Goal: Task Accomplishment & Management: Manage account settings

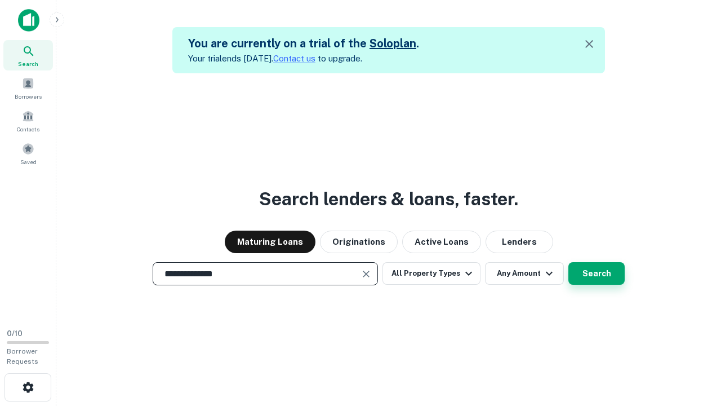
type input "**********"
click at [597, 273] on button "Search" at bounding box center [597, 273] width 56 height 23
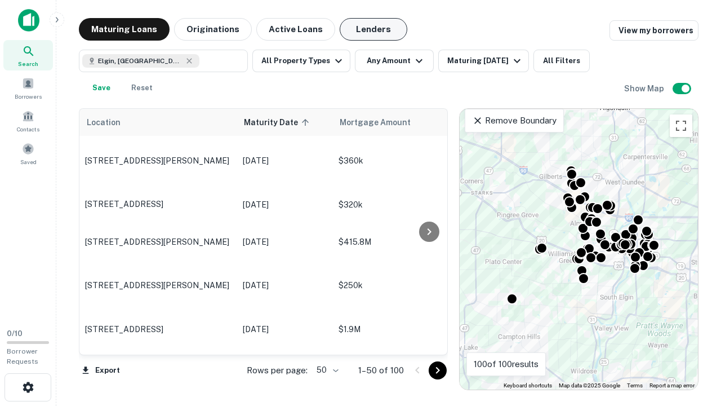
click at [374, 29] on button "Lenders" at bounding box center [374, 29] width 68 height 23
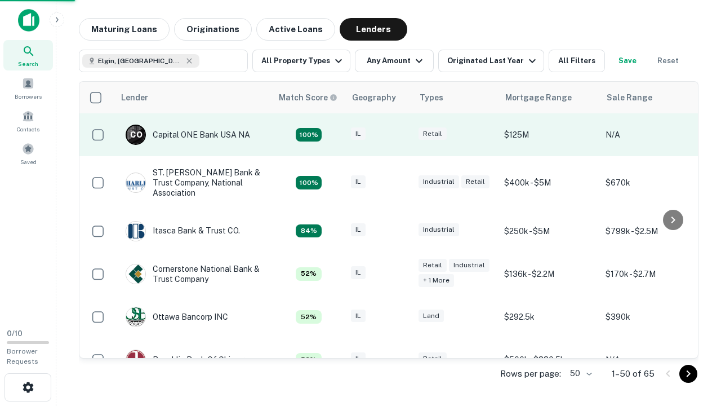
click at [400, 135] on div "IL" at bounding box center [379, 134] width 56 height 15
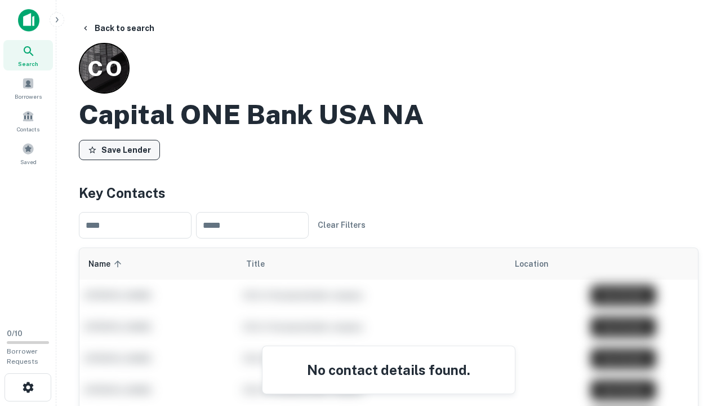
click at [119, 149] on button "Save Lender" at bounding box center [119, 150] width 81 height 20
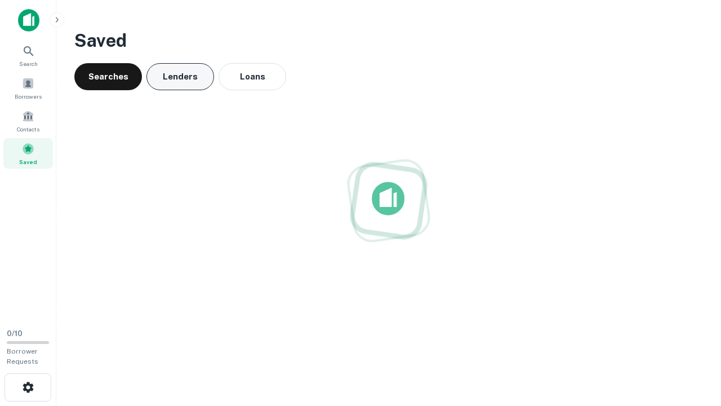
click at [180, 77] on button "Lenders" at bounding box center [181, 76] width 68 height 27
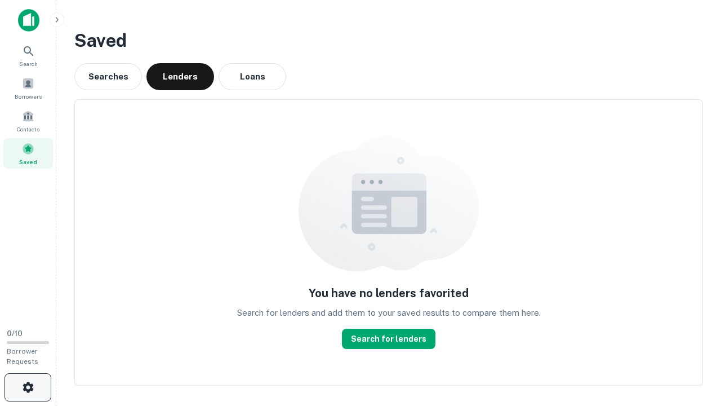
click at [28, 387] on icon "button" at bounding box center [28, 387] width 14 height 14
